Goal: Task Accomplishment & Management: Use online tool/utility

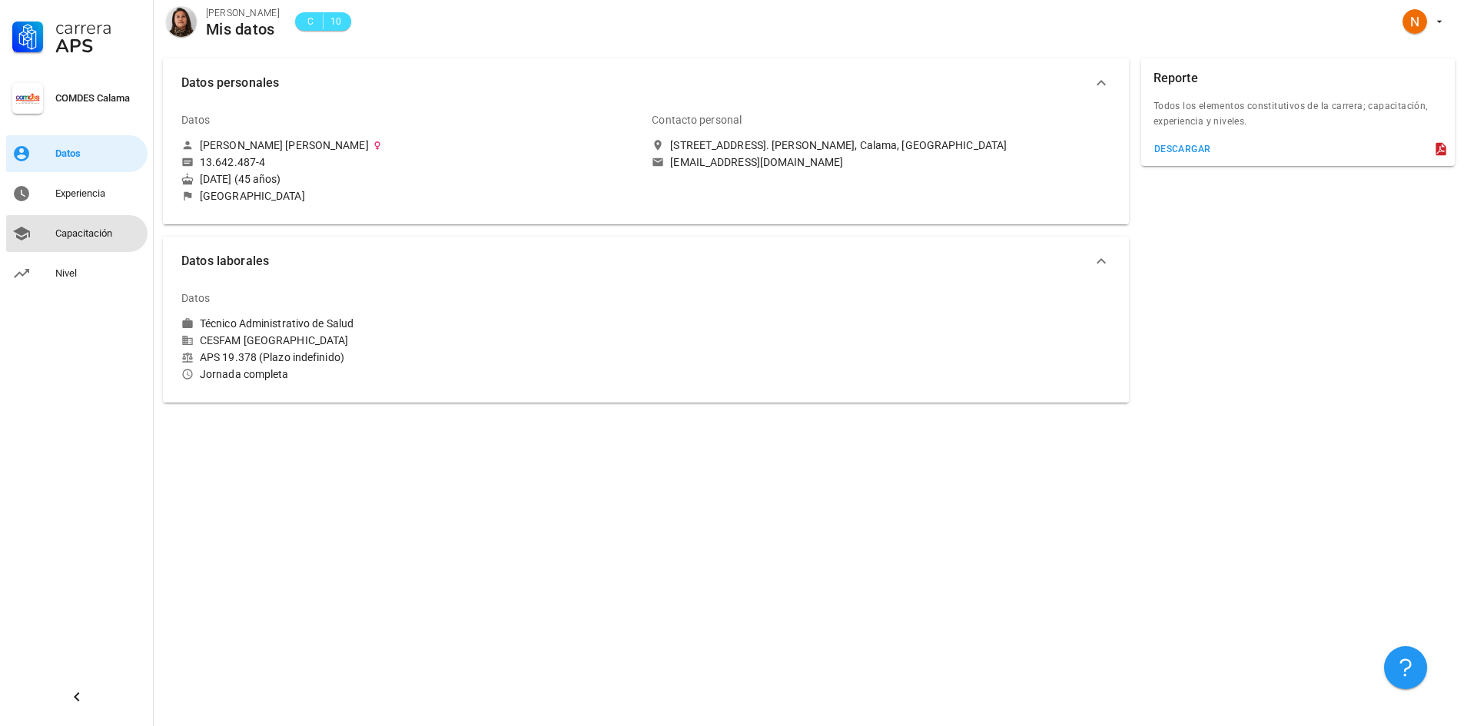
click at [77, 235] on div "Capacitación" at bounding box center [98, 234] width 86 height 12
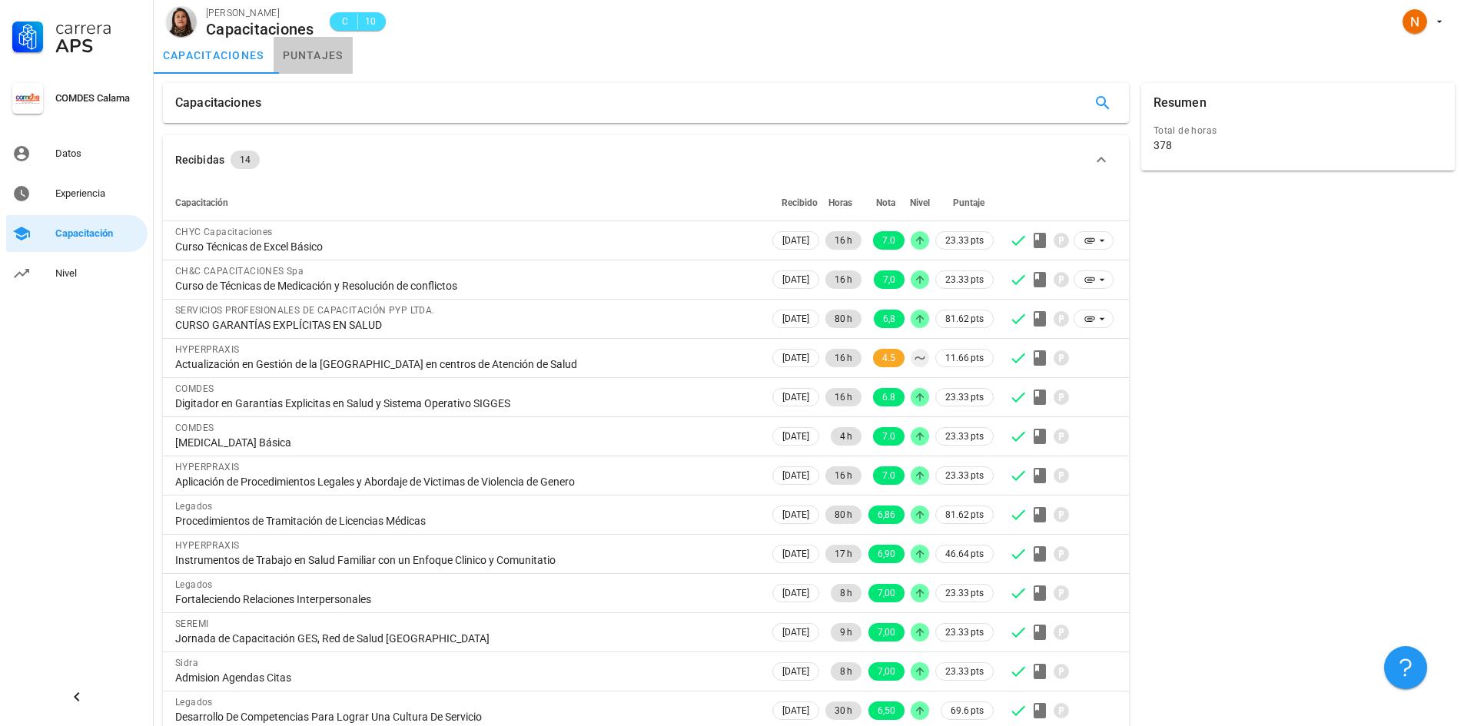
click at [315, 55] on link "puntajes" at bounding box center [313, 55] width 79 height 37
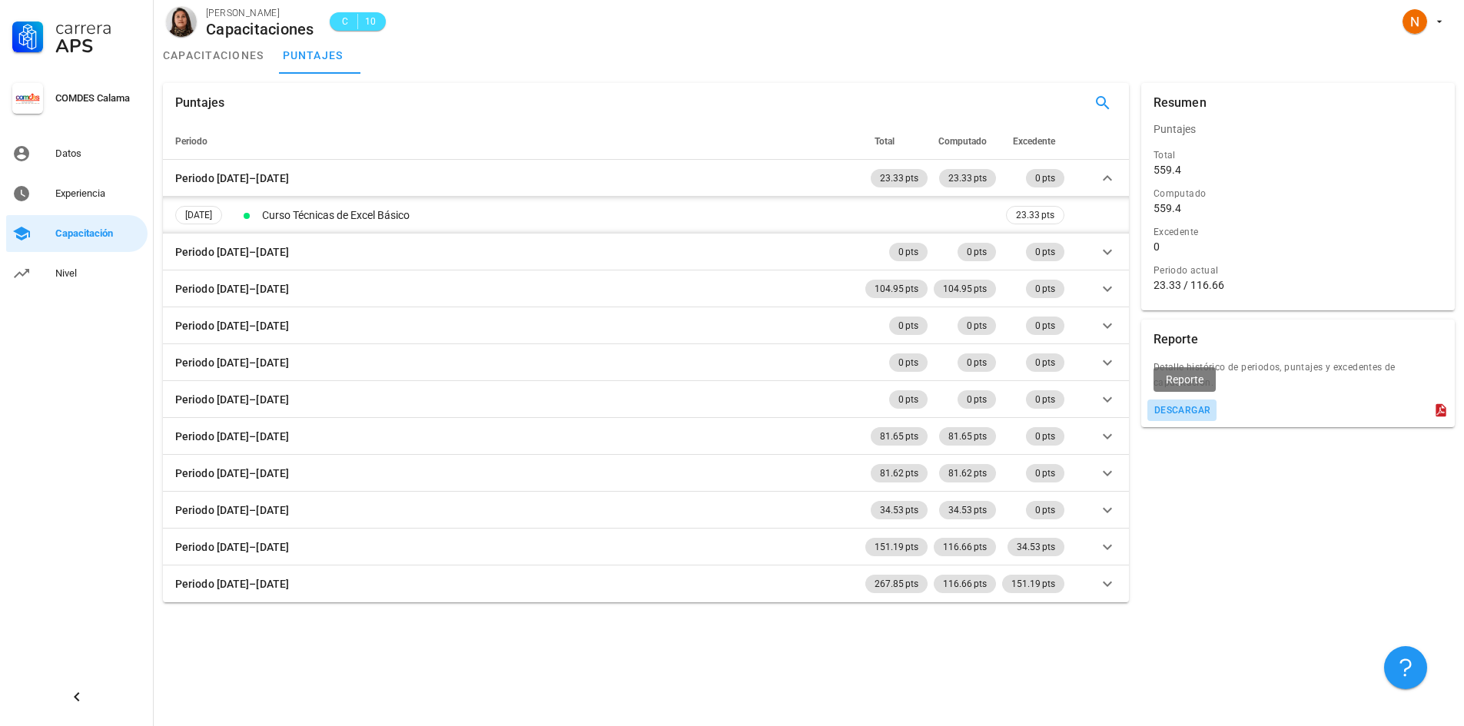
click at [1182, 413] on div "descargar" at bounding box center [1183, 410] width 58 height 11
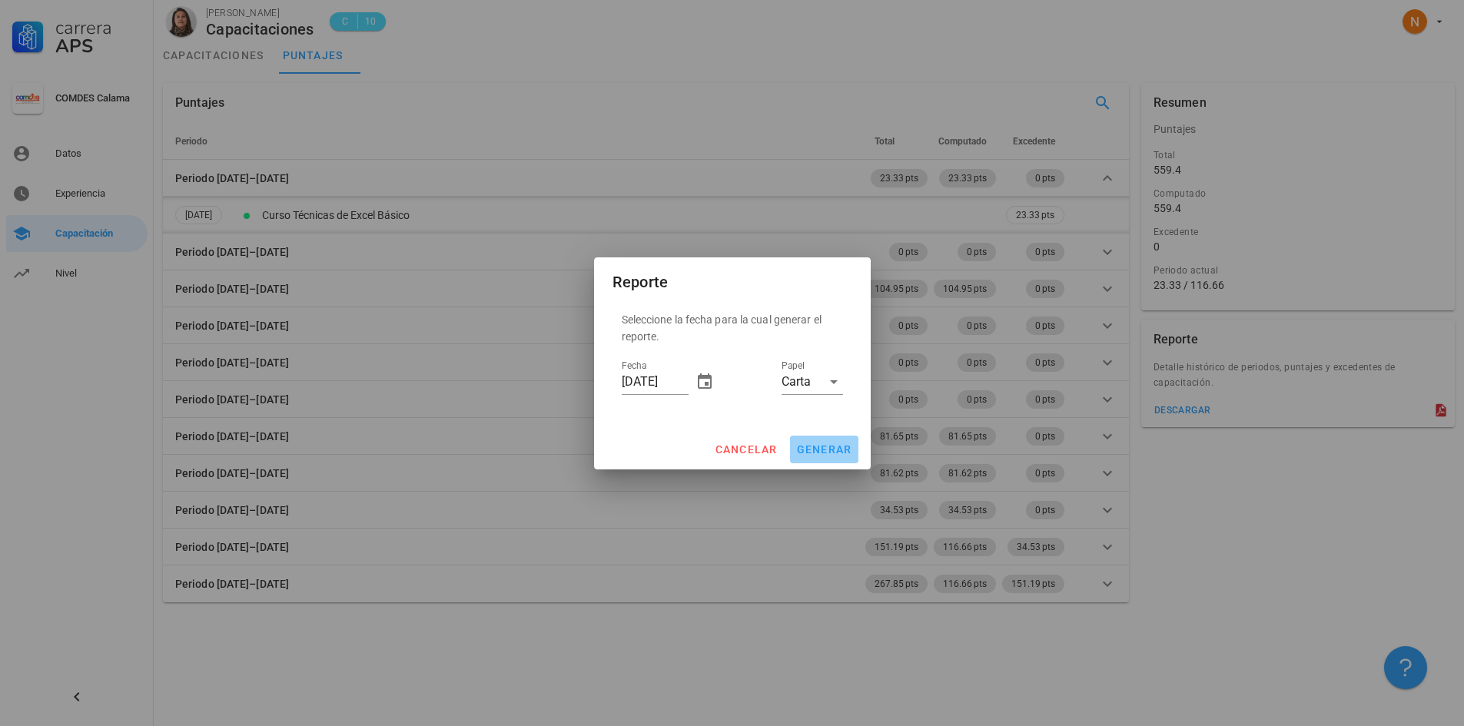
click at [816, 447] on span "generar" at bounding box center [824, 450] width 56 height 12
